Goal: Obtain resource: Download file/media

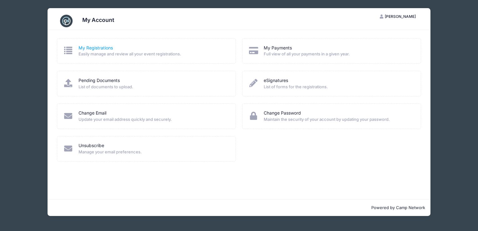
click at [92, 48] on link "My Registrations" at bounding box center [95, 48] width 34 height 7
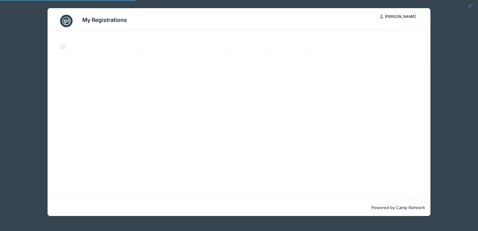
select select "50"
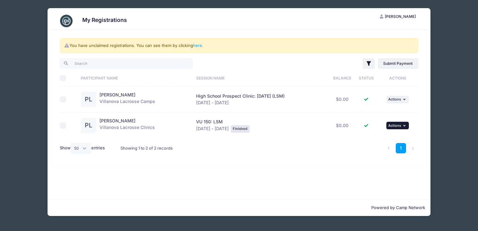
click at [407, 124] on icon "button" at bounding box center [405, 125] width 4 height 3
click at [404, 99] on icon "button" at bounding box center [405, 99] width 4 height 3
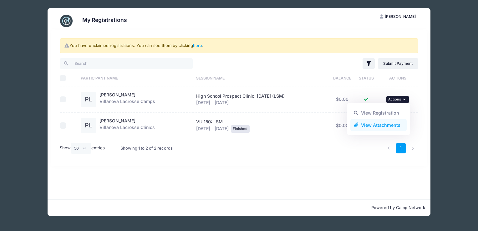
click at [374, 124] on link "View Attachments" at bounding box center [378, 125] width 57 height 12
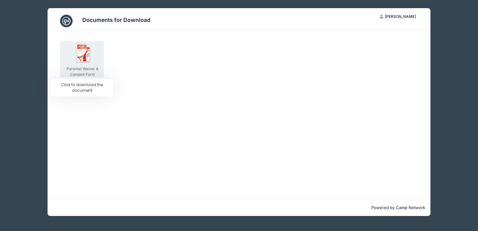
click at [79, 63] on div "Parental Waiver & Consent Form" at bounding box center [82, 59] width 44 height 36
